Goal: Find specific page/section: Find specific page/section

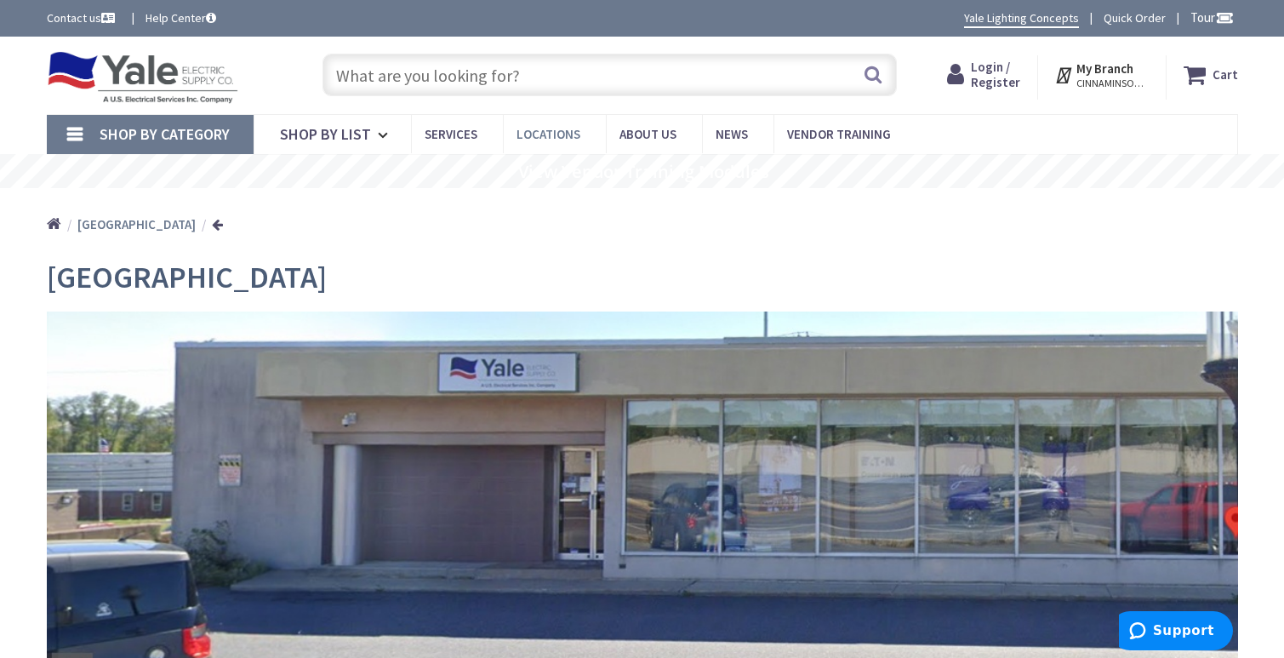
click at [551, 131] on span "Locations" at bounding box center [548, 134] width 64 height 16
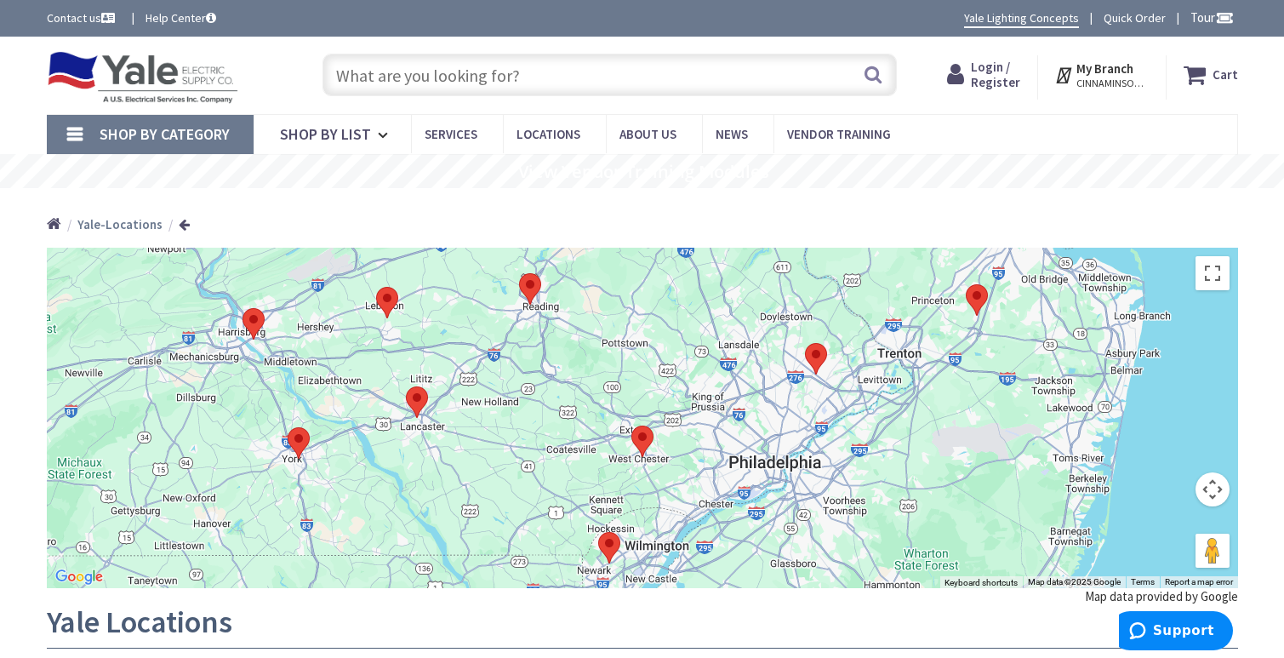
click at [519, 273] on area at bounding box center [519, 273] width 0 height 0
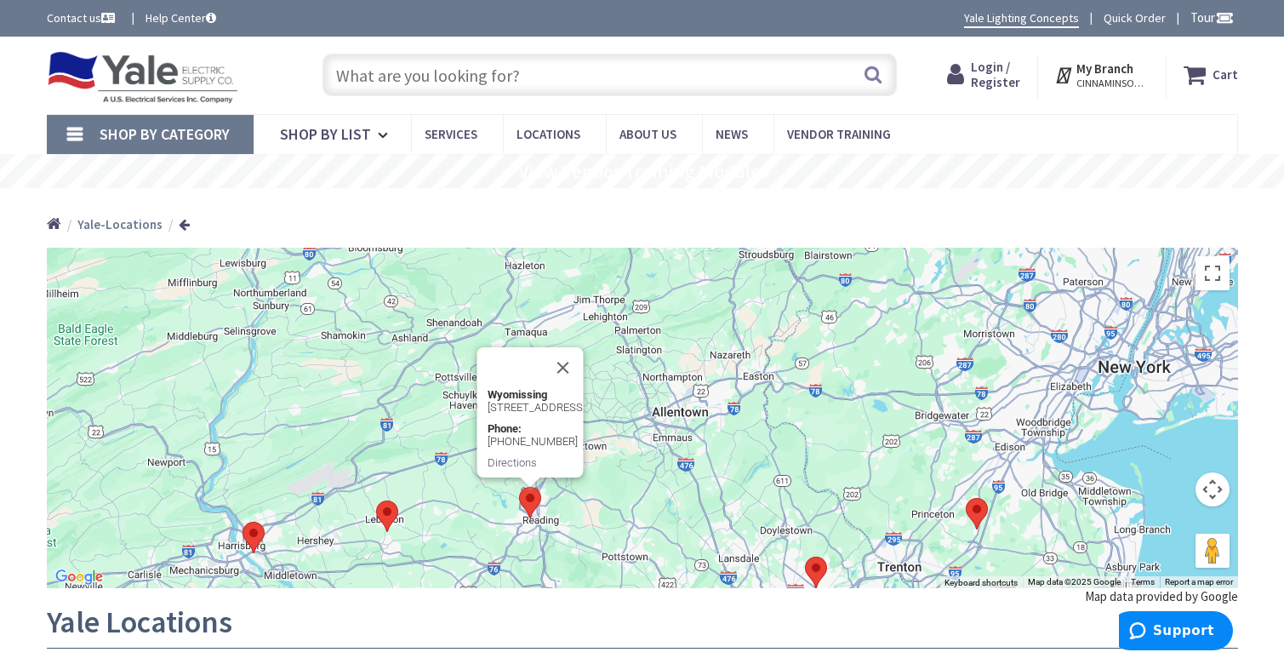
click at [538, 401] on p "[STREET_ADDRESS]" at bounding box center [535, 407] width 96 height 13
click at [509, 401] on p "[STREET_ADDRESS]" at bounding box center [535, 407] width 96 height 13
drag, startPoint x: 509, startPoint y: 373, endPoint x: 508, endPoint y: 348, distance: 24.7
click at [508, 401] on p "[STREET_ADDRESS]" at bounding box center [535, 407] width 96 height 13
click at [508, 347] on div at bounding box center [514, 367] width 55 height 41
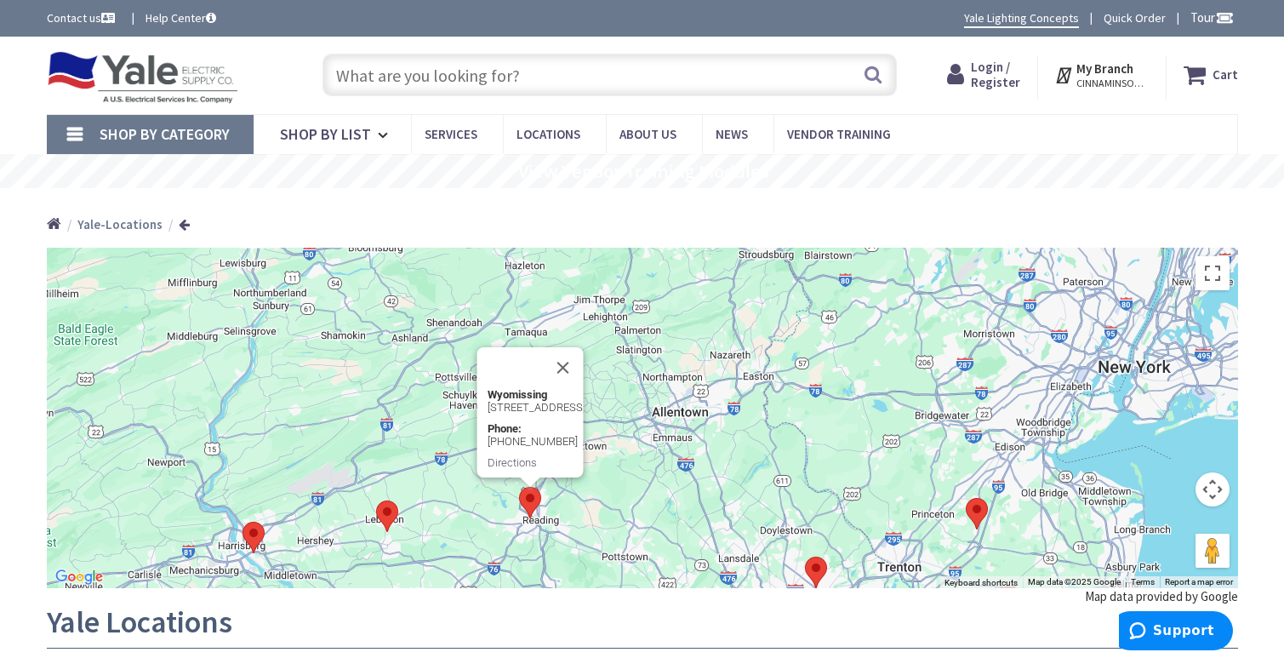
click at [508, 347] on div at bounding box center [514, 367] width 55 height 41
